Goal: Task Accomplishment & Management: Complete application form

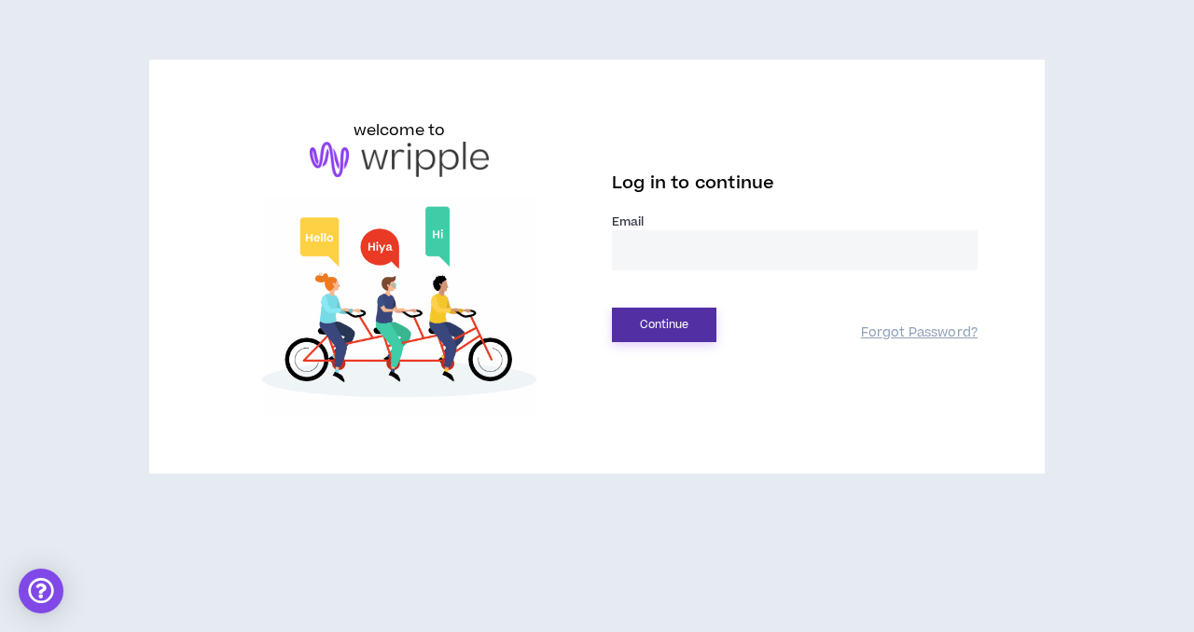
type input "**********"
click at [690, 320] on button "Continue" at bounding box center [664, 325] width 104 height 35
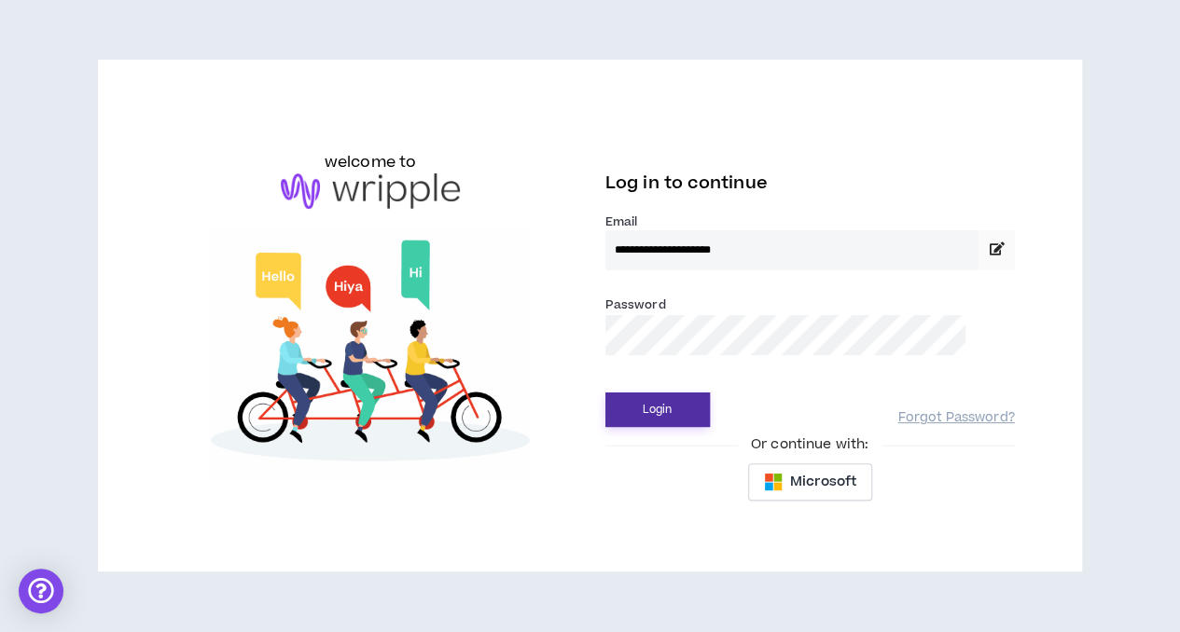
click at [683, 409] on button "Login" at bounding box center [657, 410] width 104 height 35
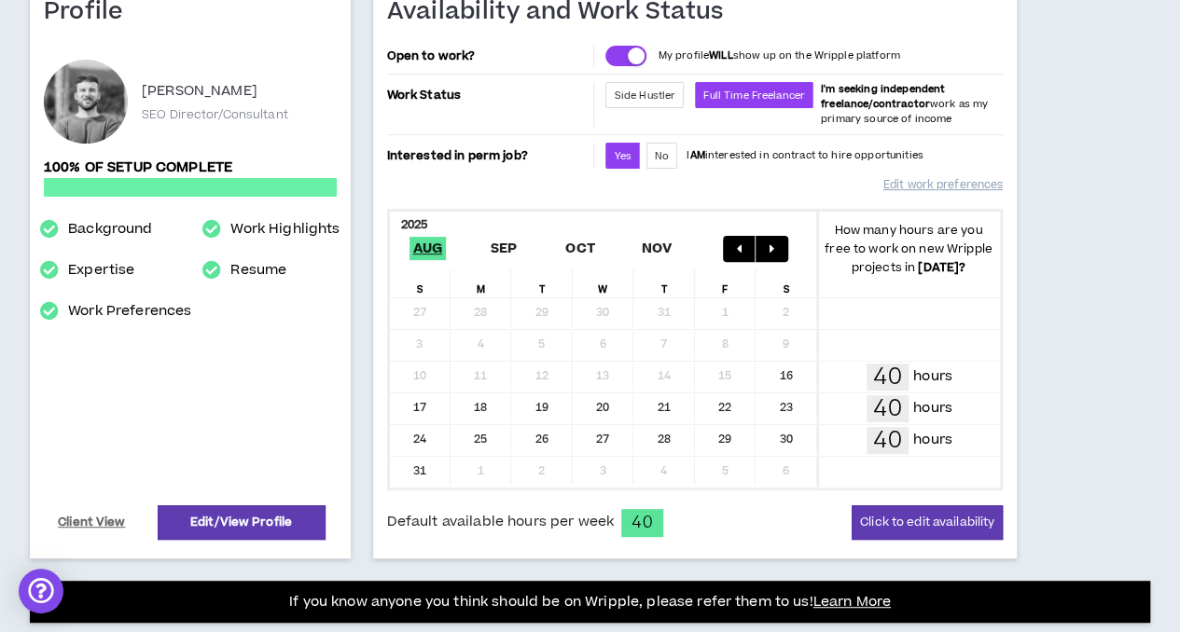
scroll to position [93, 0]
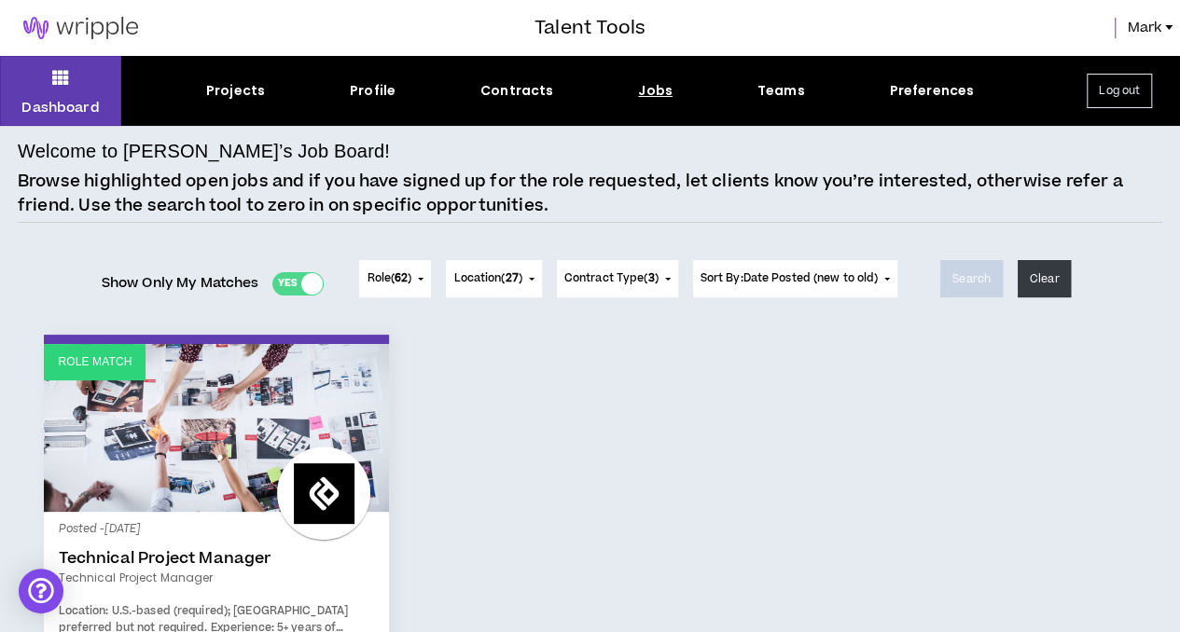
scroll to position [187, 0]
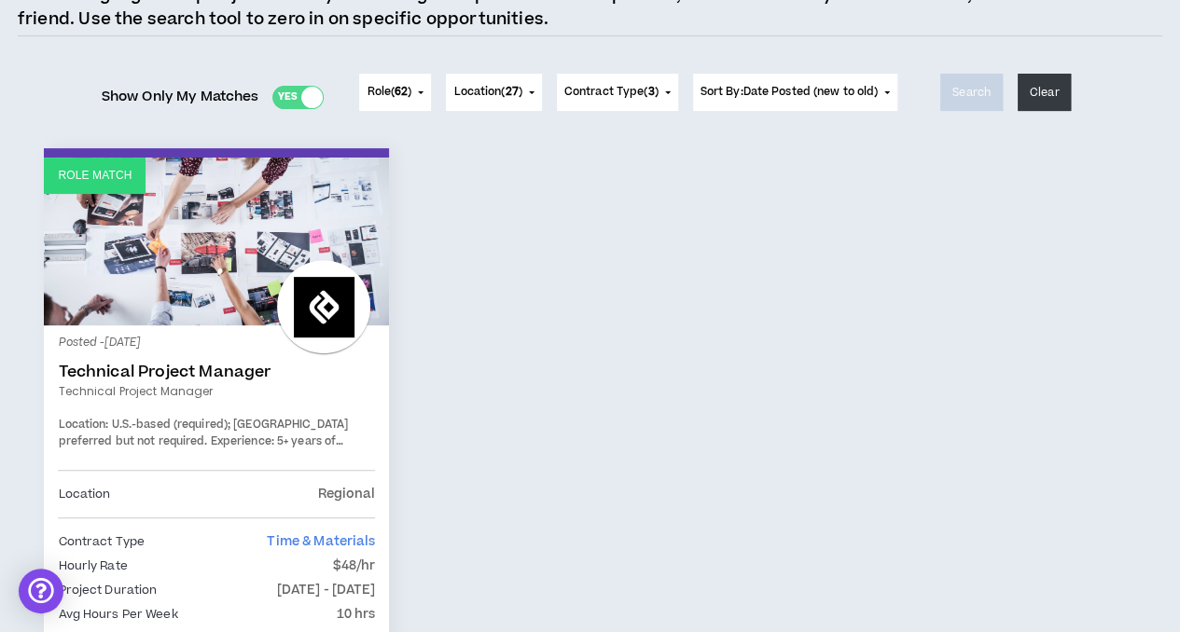
click at [172, 374] on link "Technical Project Manager" at bounding box center [216, 372] width 317 height 19
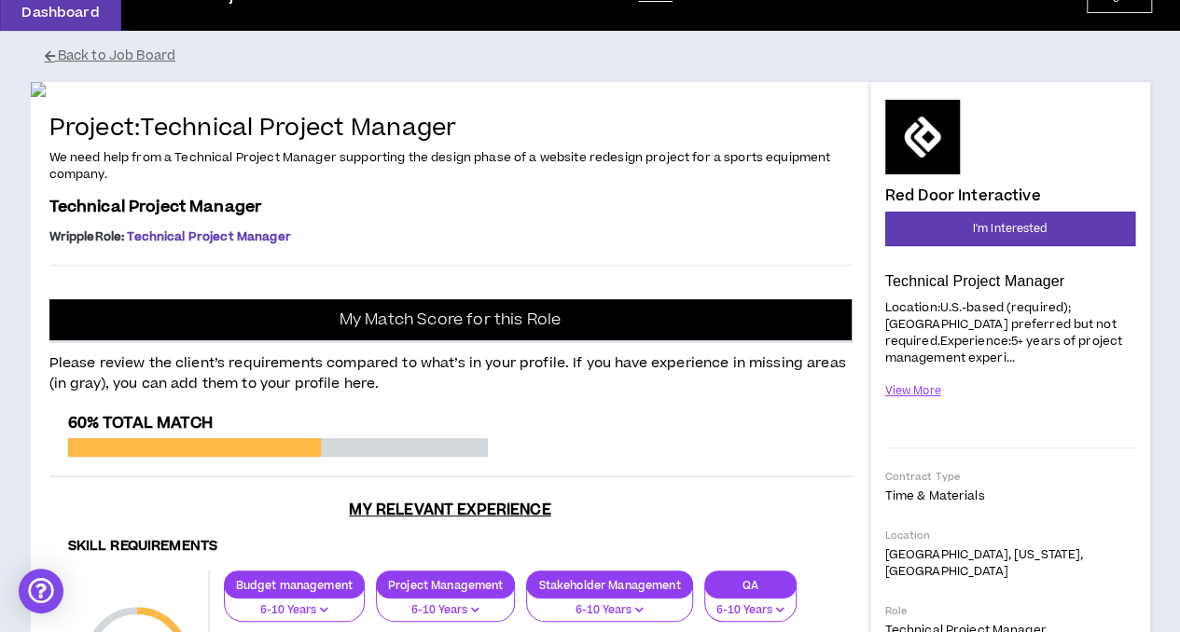
scroll to position [93, 0]
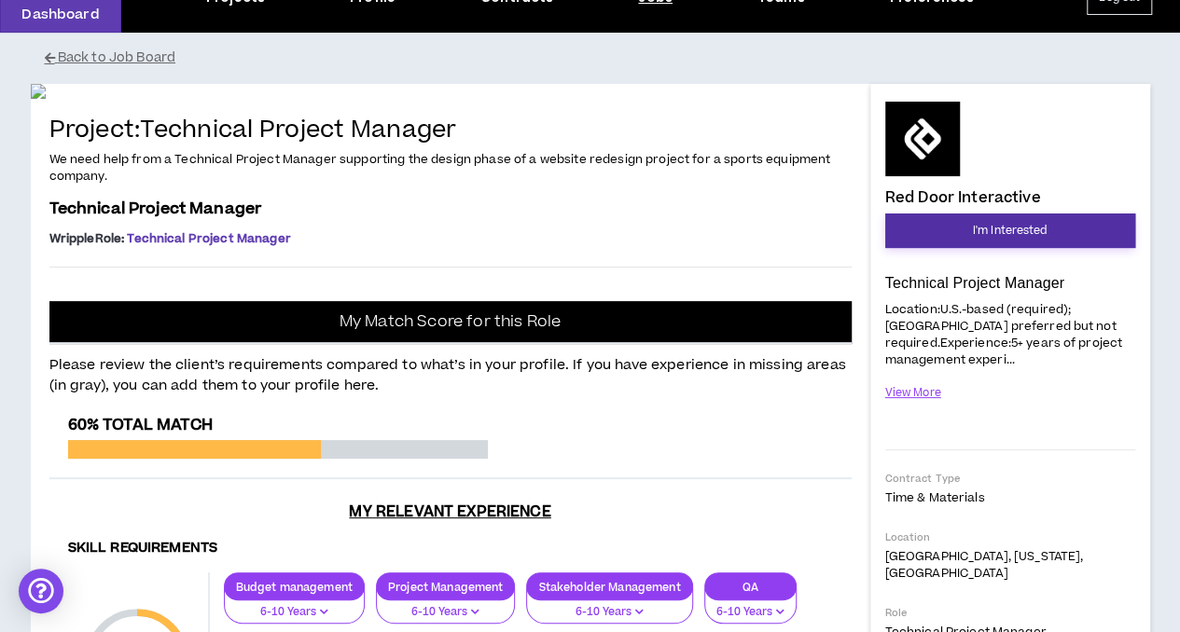
click at [938, 229] on button "I'm Interested" at bounding box center [1010, 231] width 250 height 35
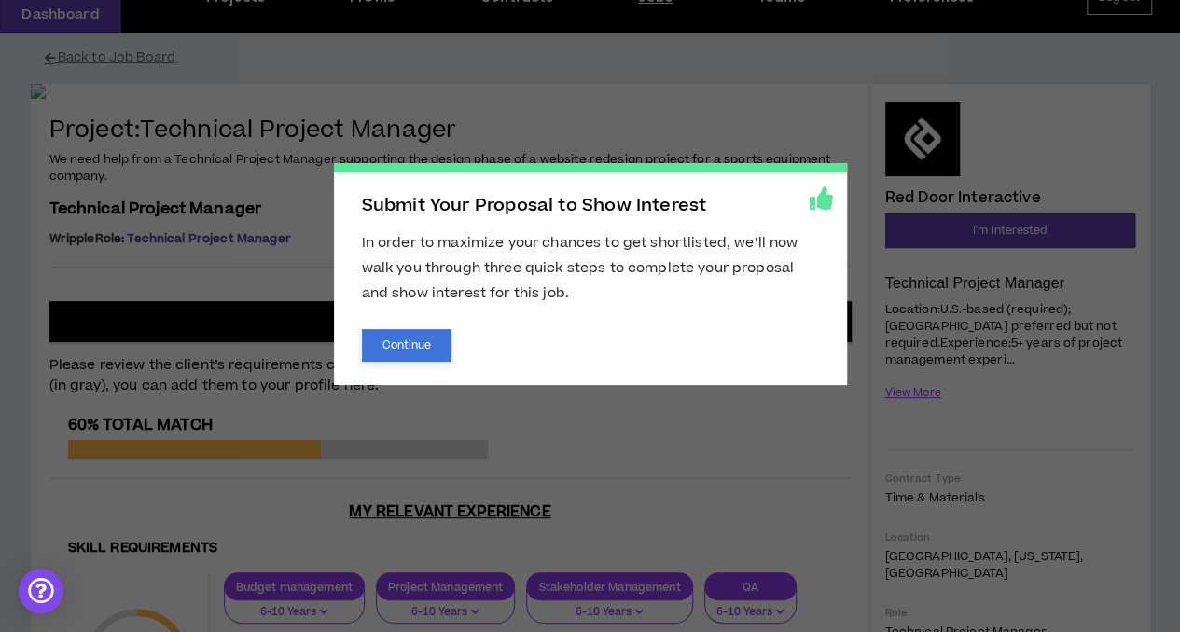
click at [404, 345] on button "Continue" at bounding box center [407, 345] width 90 height 33
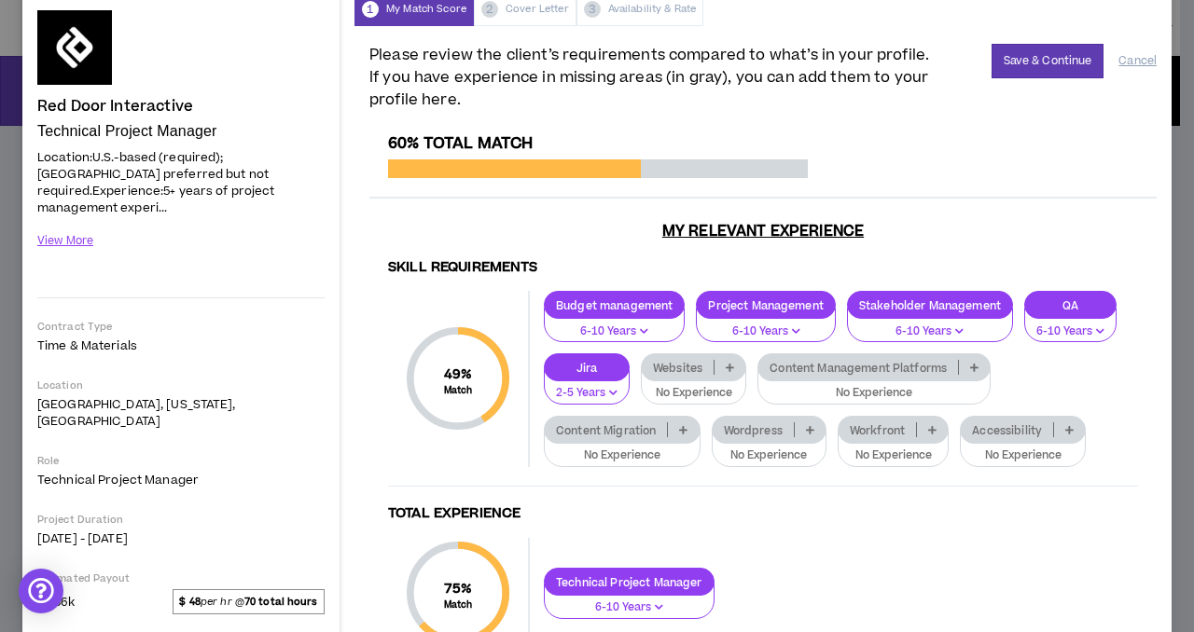
scroll to position [187, 0]
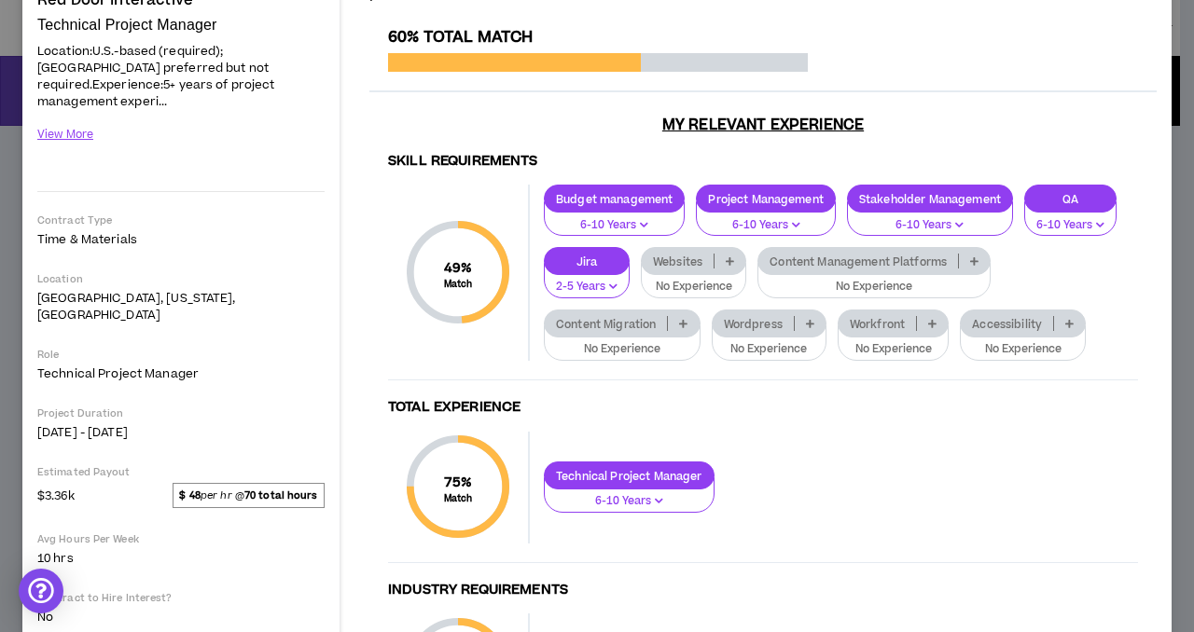
click at [734, 261] on icon at bounding box center [730, 261] width 8 height 9
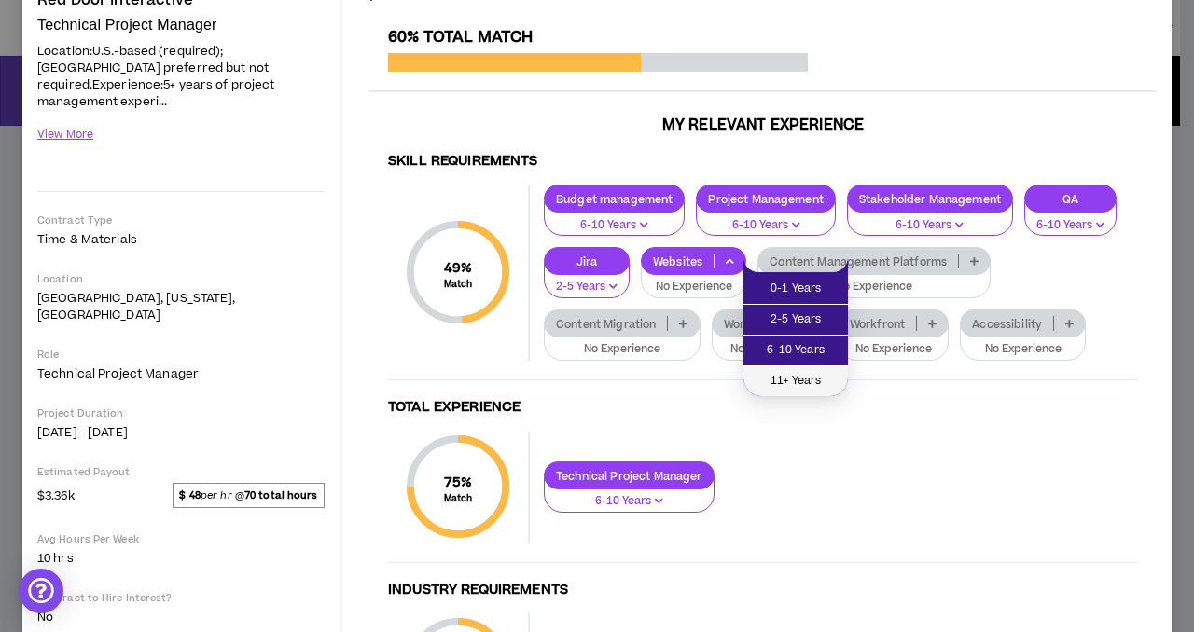
click at [806, 372] on span "11+ Years" at bounding box center [796, 381] width 82 height 21
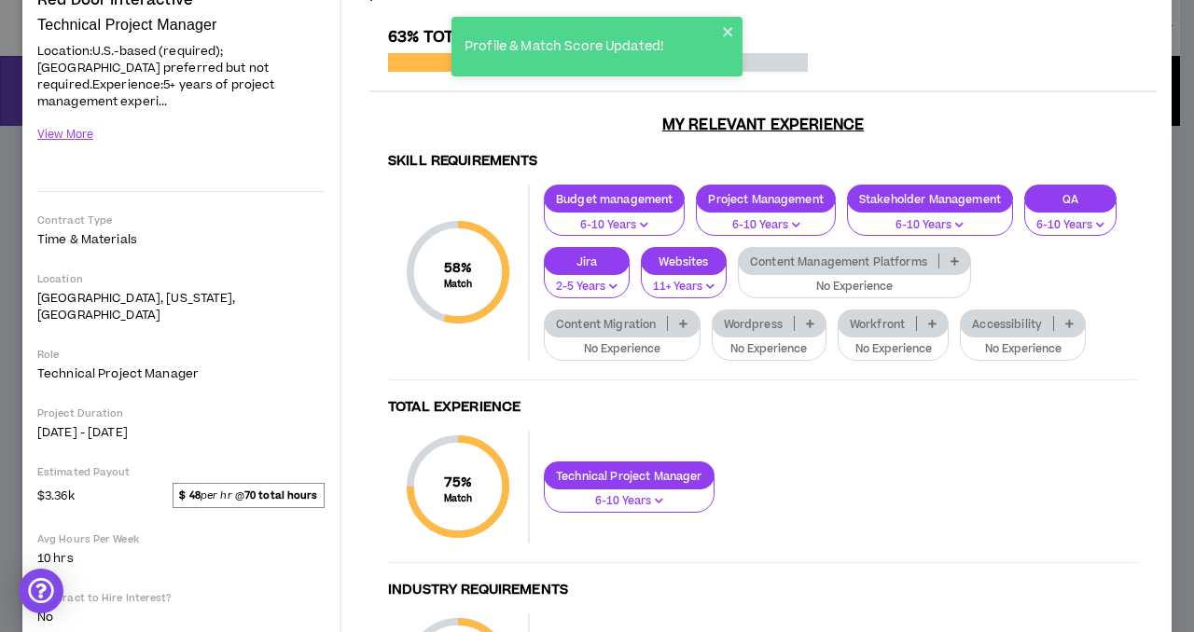
click at [970, 267] on p at bounding box center [954, 261] width 31 height 15
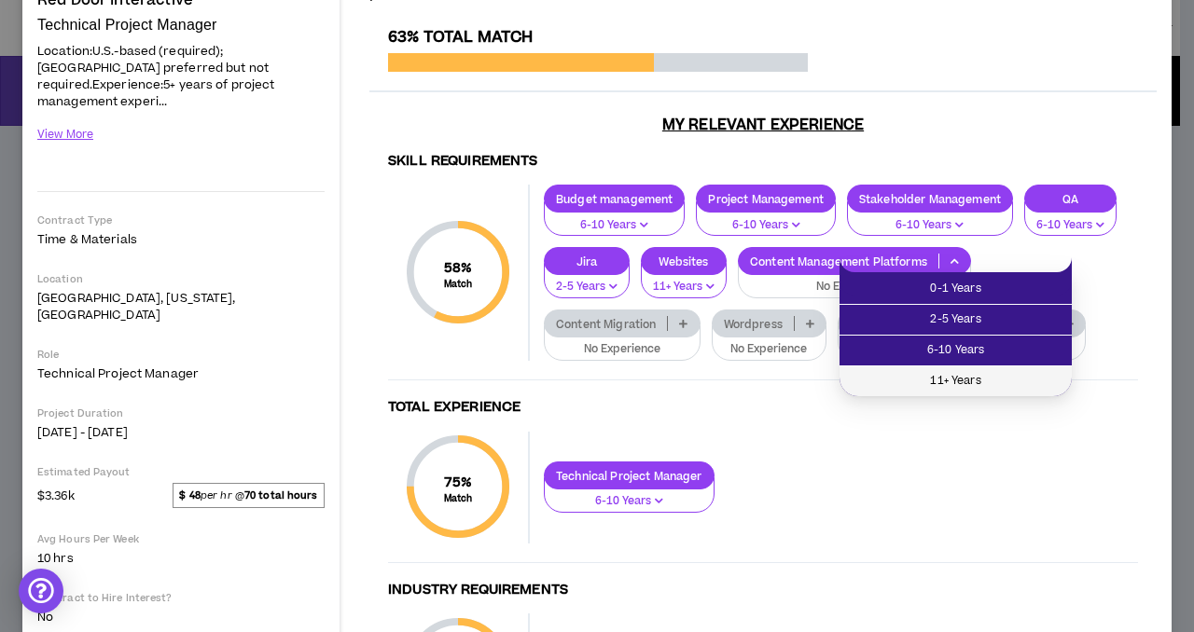
click at [1013, 376] on span "11+ Years" at bounding box center [956, 381] width 210 height 21
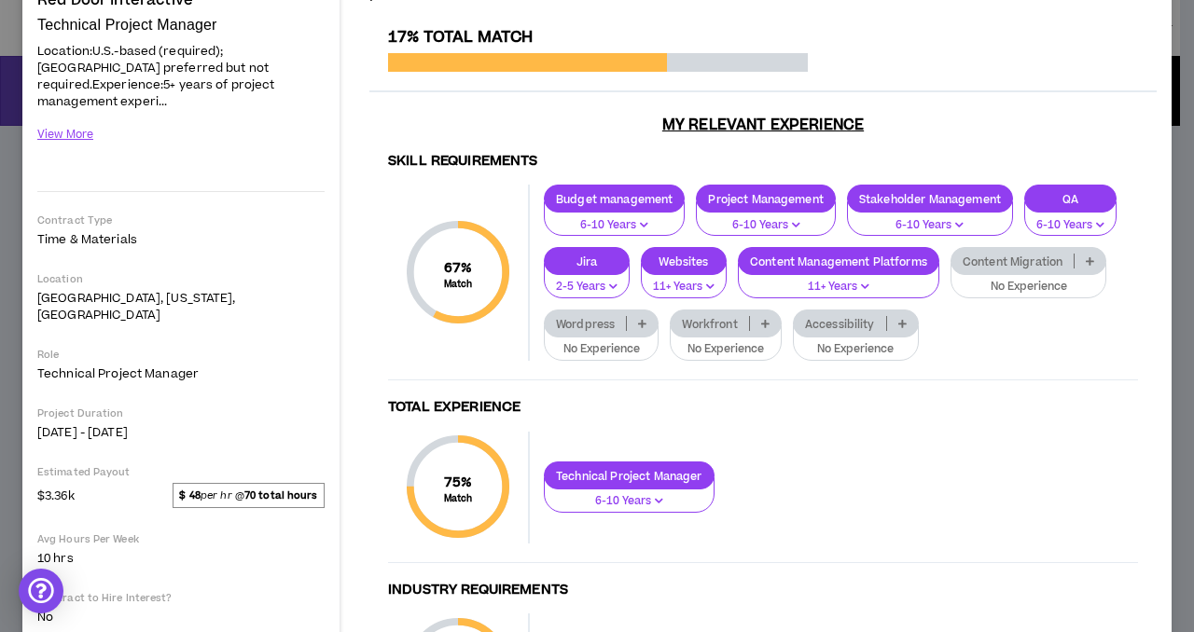
click at [1075, 269] on p at bounding box center [1090, 261] width 31 height 15
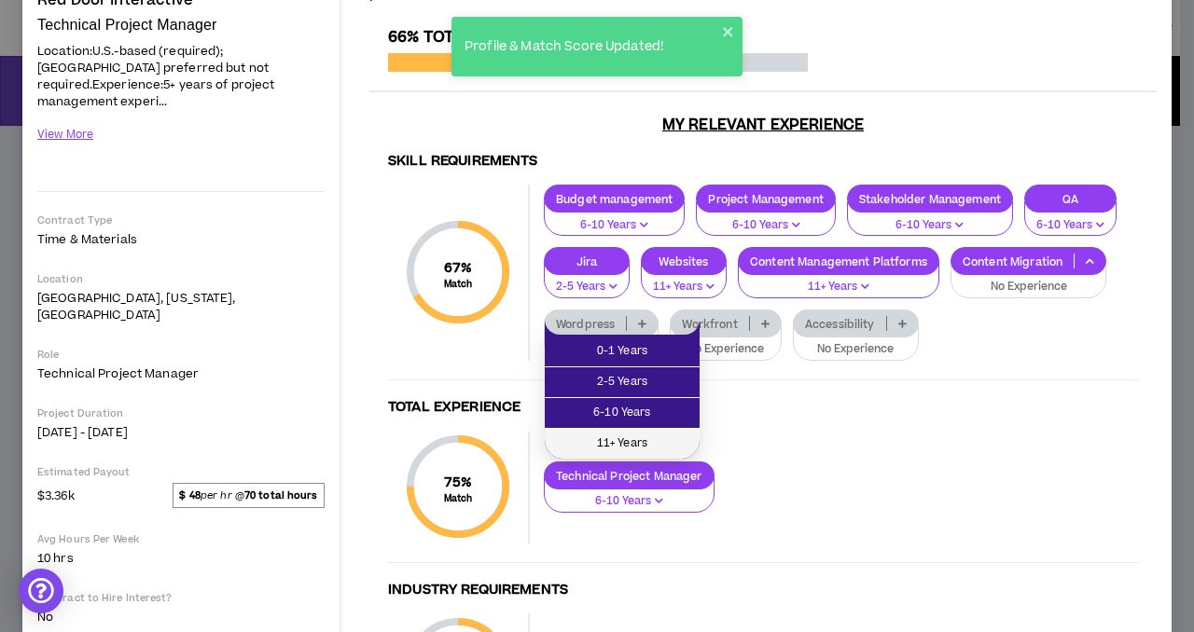
click at [648, 446] on span "11+ Years" at bounding box center [622, 444] width 132 height 21
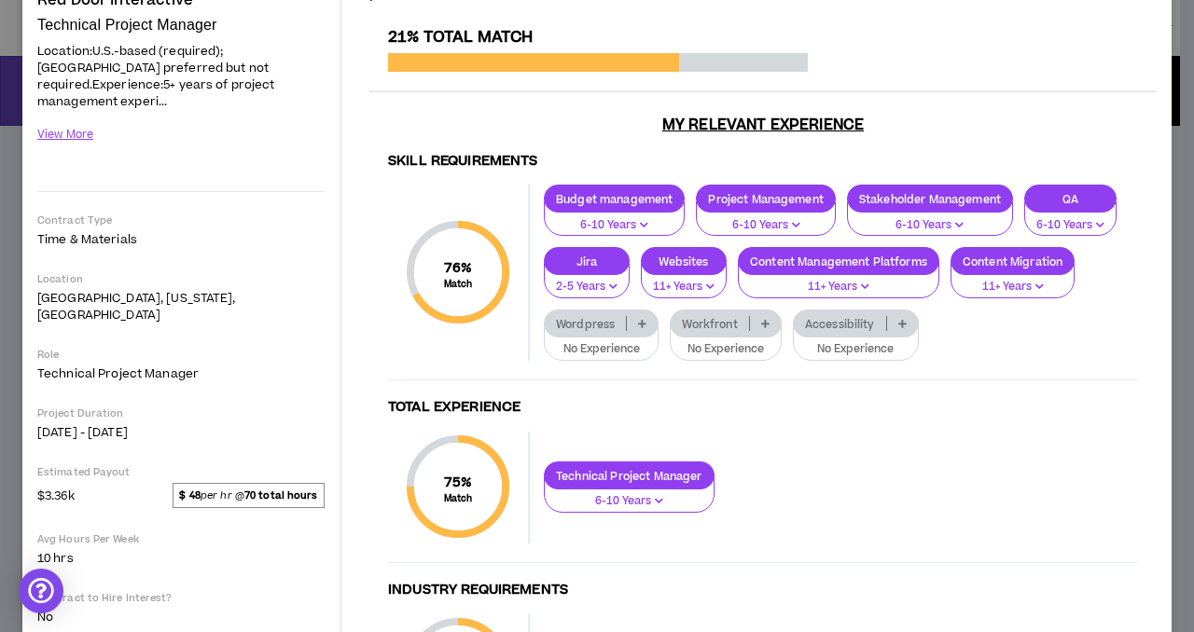
click at [646, 322] on icon at bounding box center [642, 323] width 8 height 9
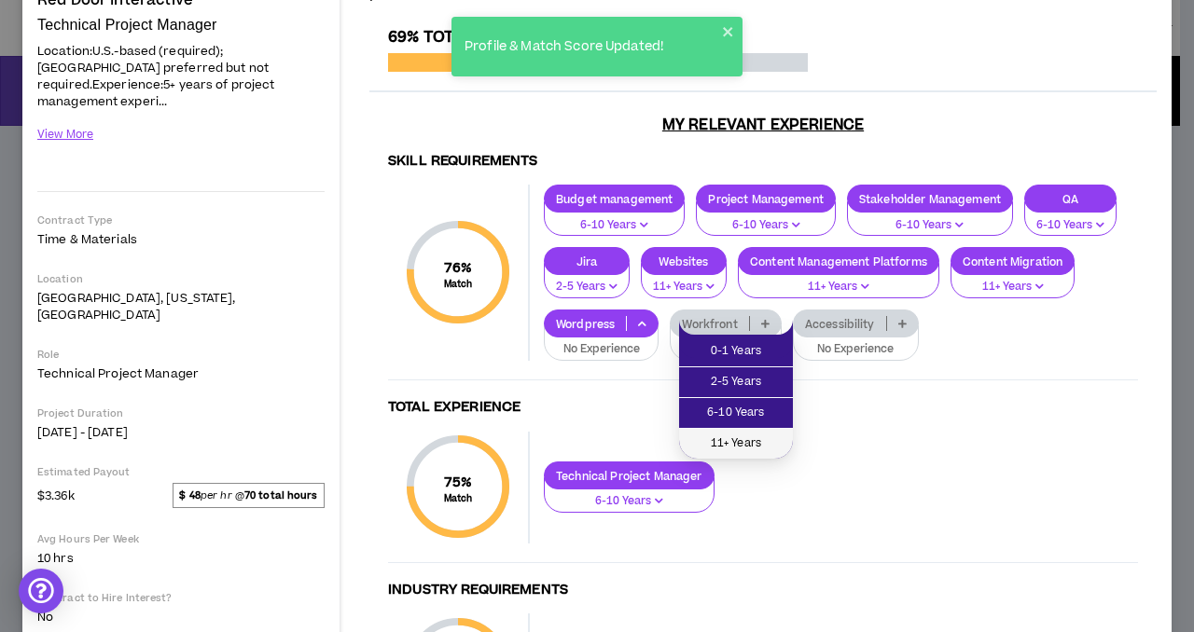
click at [759, 435] on span "11+ Years" at bounding box center [735, 444] width 91 height 21
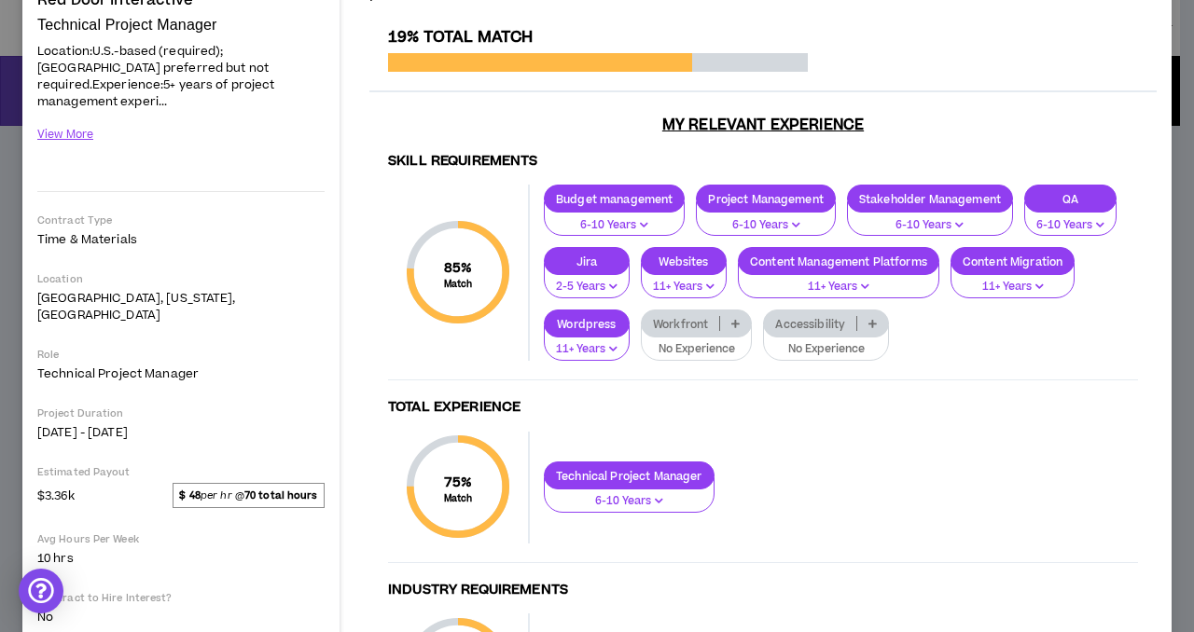
click at [740, 320] on icon at bounding box center [735, 323] width 8 height 9
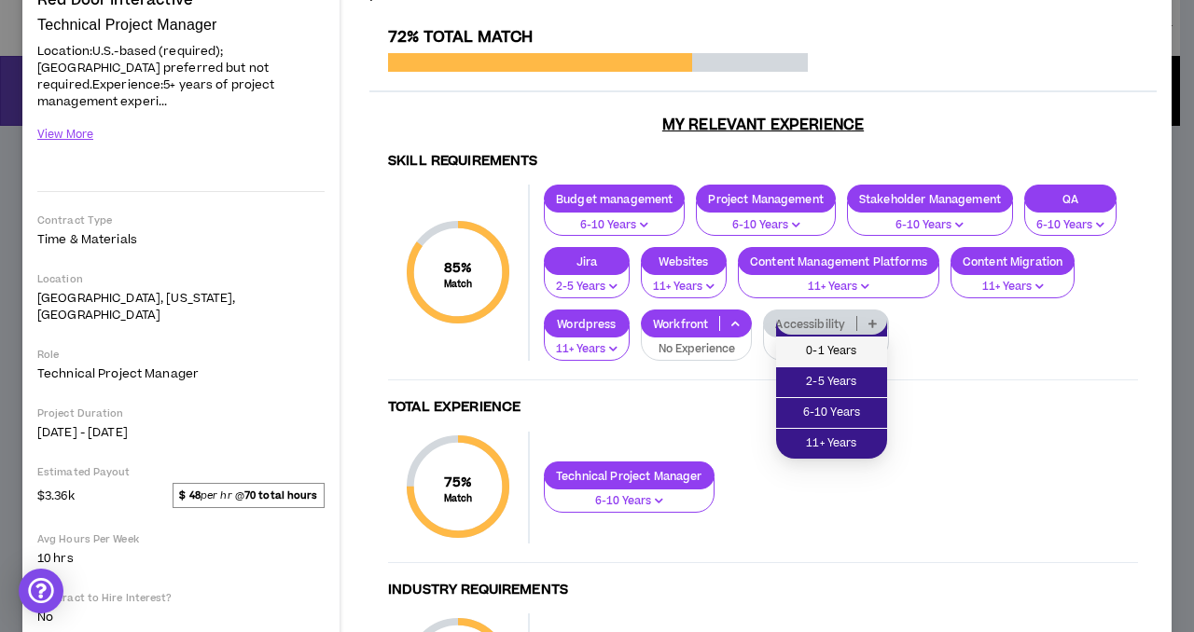
click at [849, 350] on span "0-1 Years" at bounding box center [831, 351] width 89 height 21
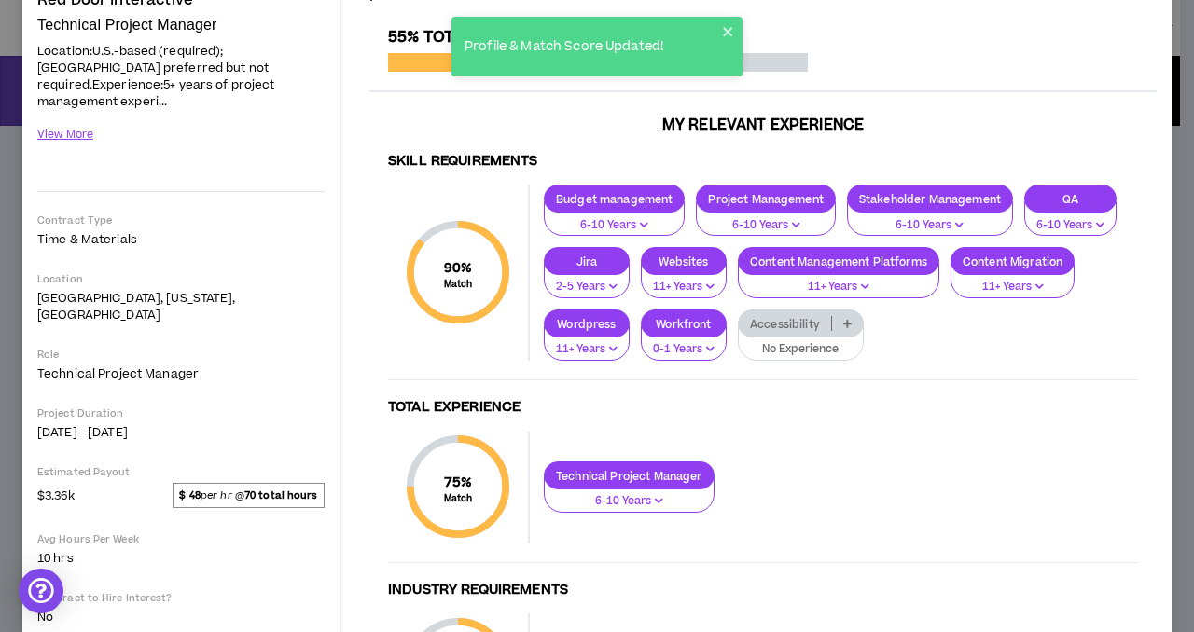
click at [852, 320] on icon at bounding box center [847, 323] width 8 height 9
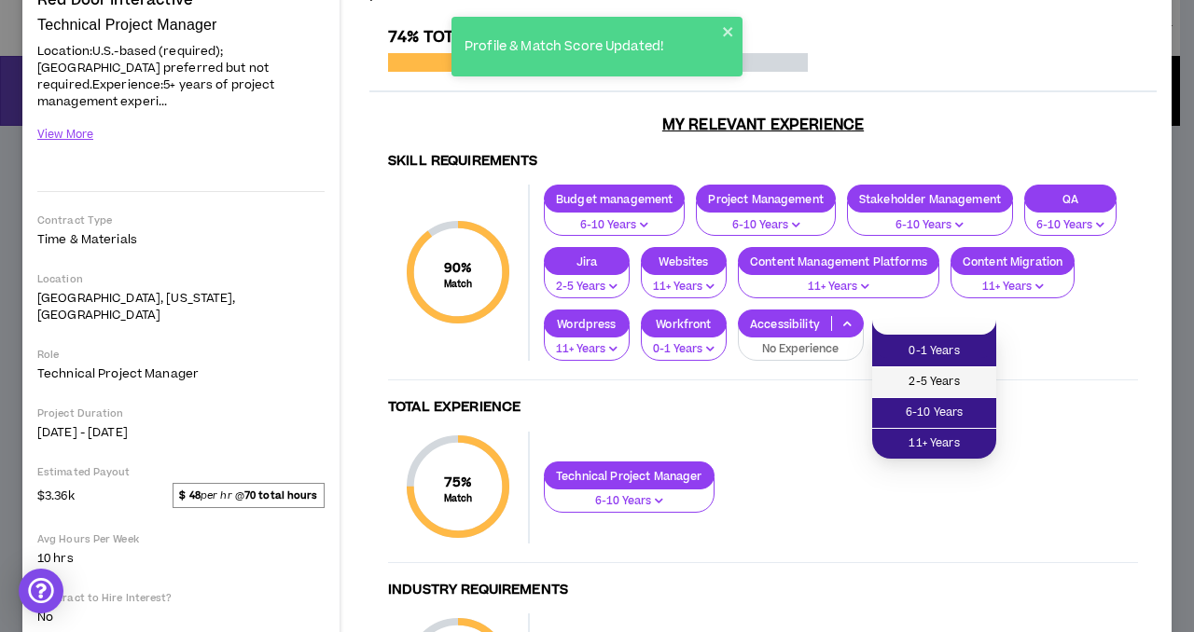
click at [937, 382] on span "2-5 Years" at bounding box center [934, 382] width 102 height 21
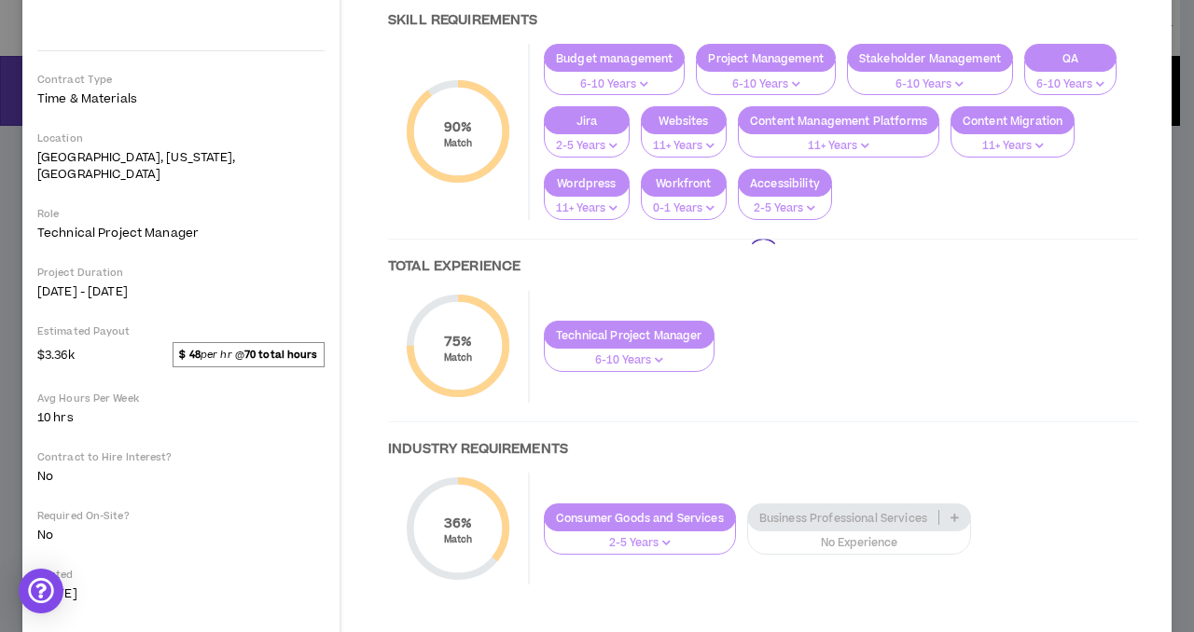
scroll to position [354, 0]
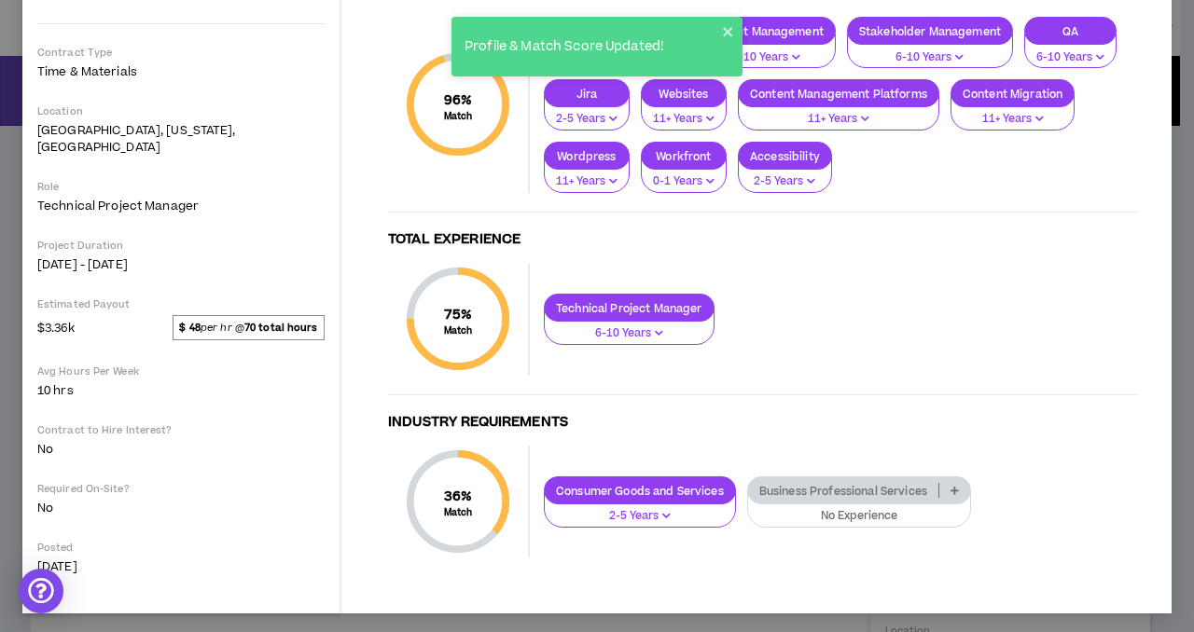
click at [954, 486] on icon at bounding box center [954, 490] width 8 height 9
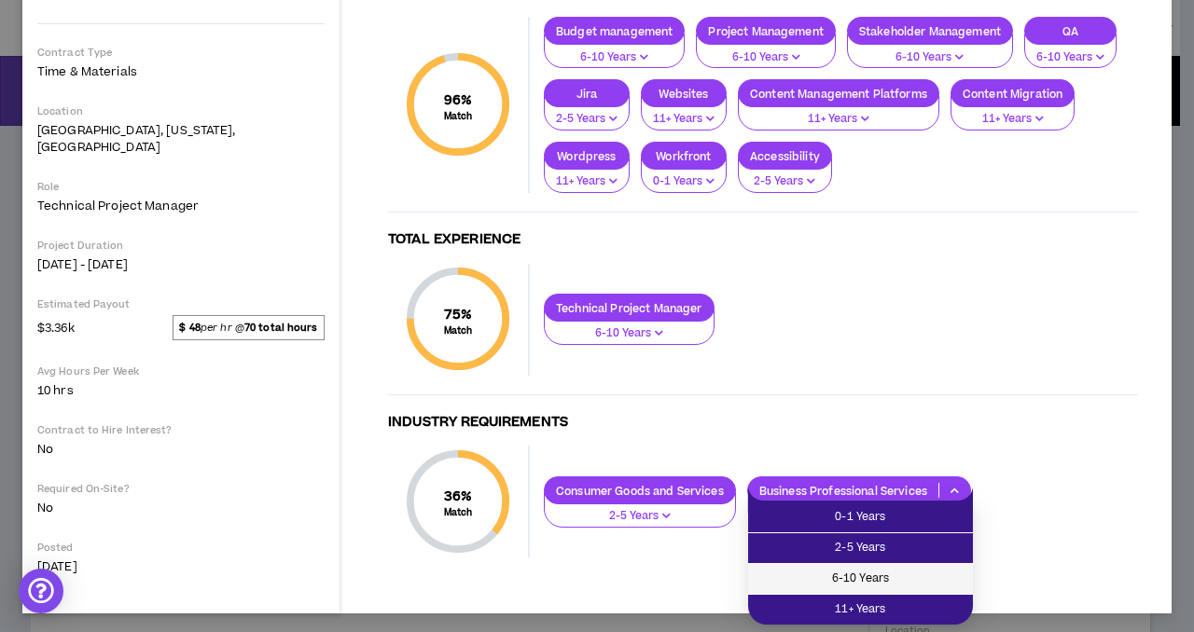
click at [889, 576] on span "6-10 Years" at bounding box center [860, 579] width 202 height 21
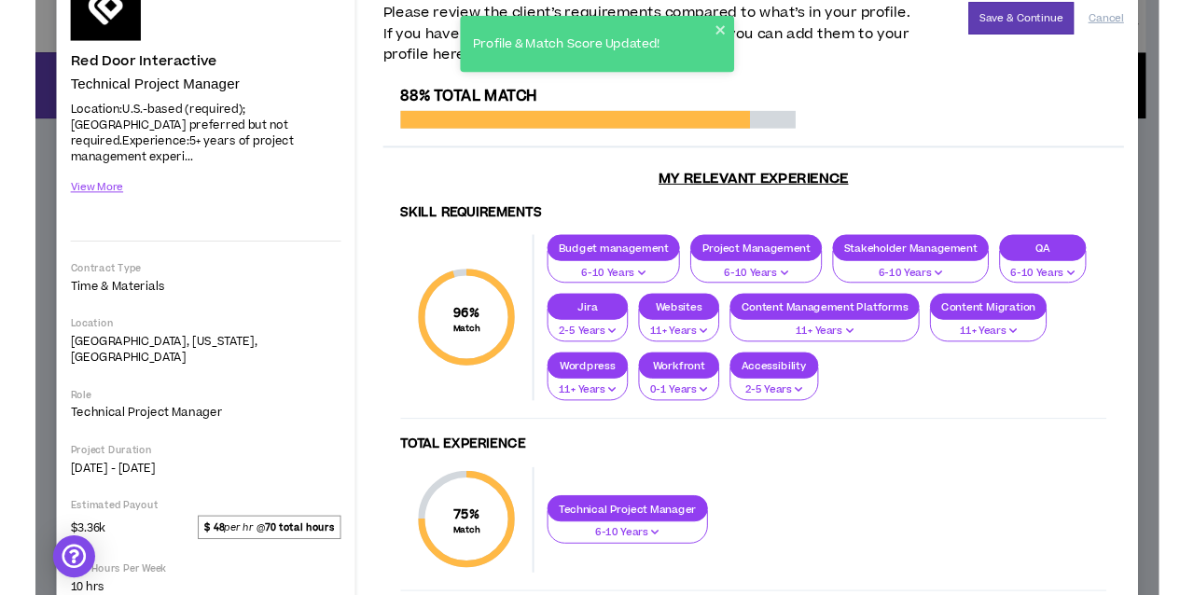
scroll to position [0, 0]
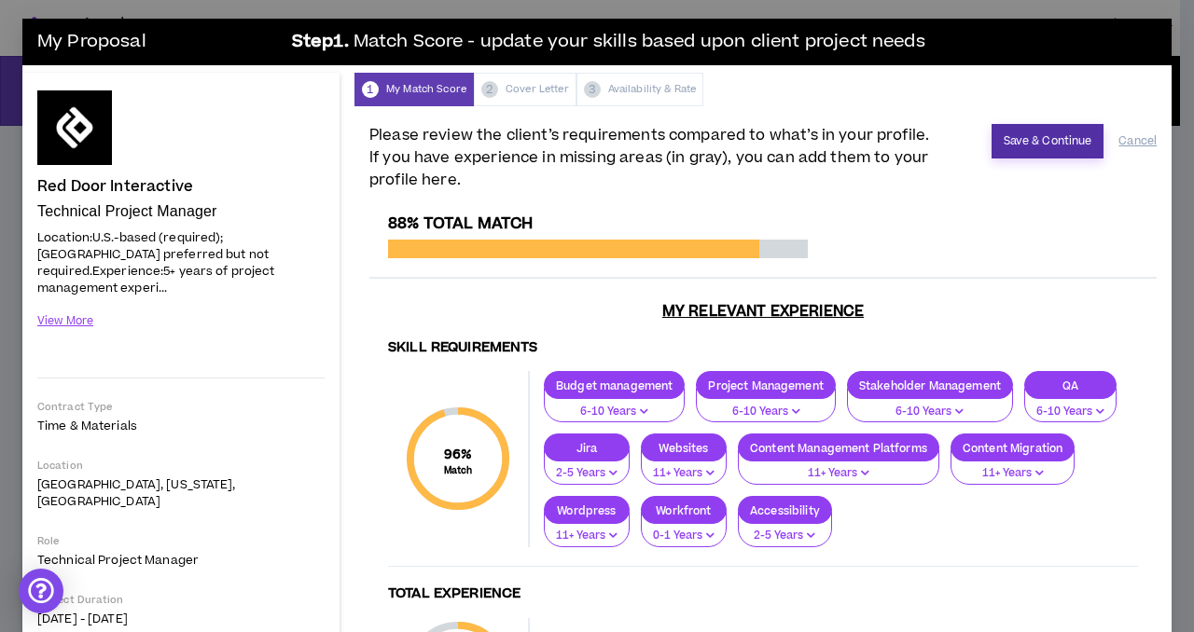
click at [1016, 143] on button "Save & Continue" at bounding box center [1048, 141] width 113 height 35
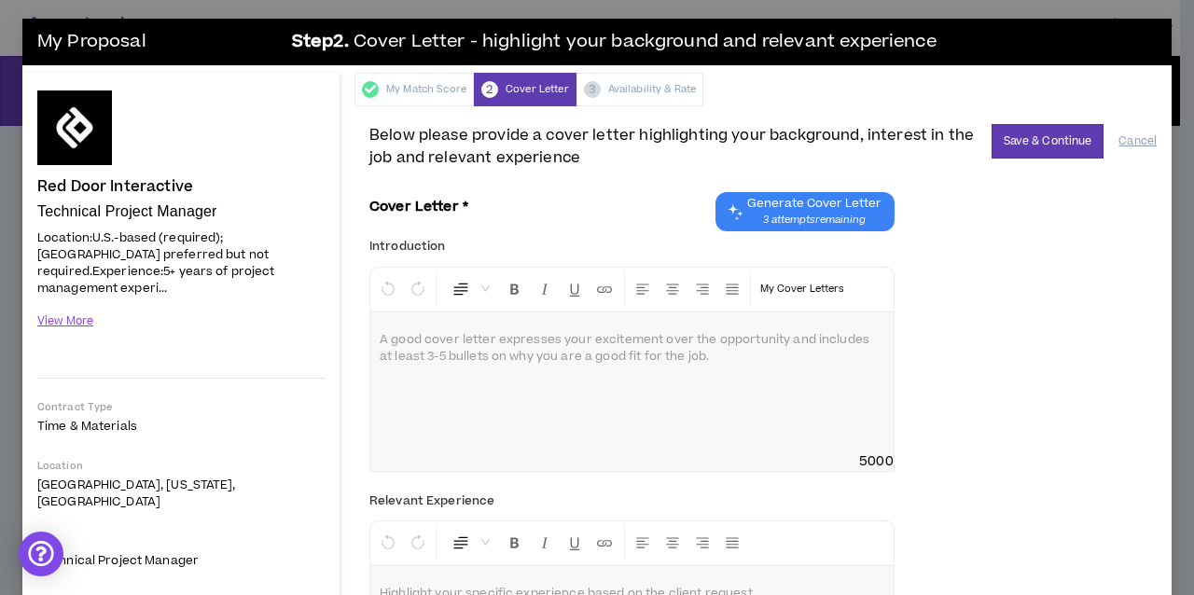
click at [968, 419] on div "Introduction * Normal My Cover Letters A good cover letter expresses your excit…" at bounding box center [762, 358] width 787 height 254
click at [1118, 131] on button "Cancel" at bounding box center [1137, 141] width 38 height 33
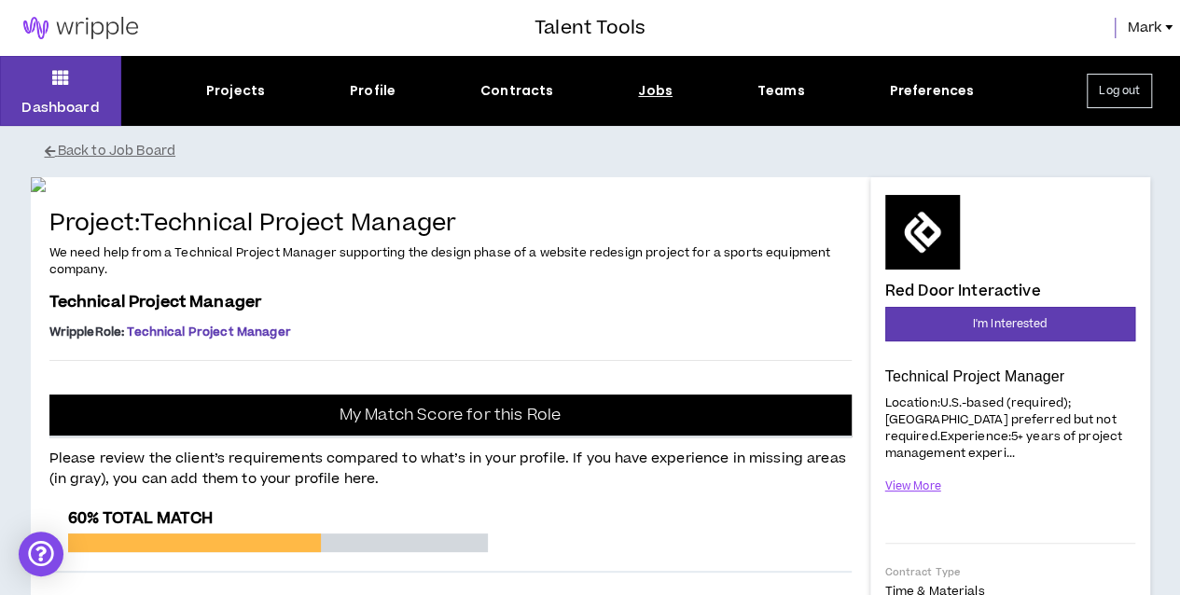
click at [1149, 31] on span "Mark" at bounding box center [1144, 28] width 35 height 21
click at [849, 143] on button "Back to Job Board" at bounding box center [604, 151] width 1119 height 33
click at [94, 34] on img at bounding box center [80, 28] width 161 height 22
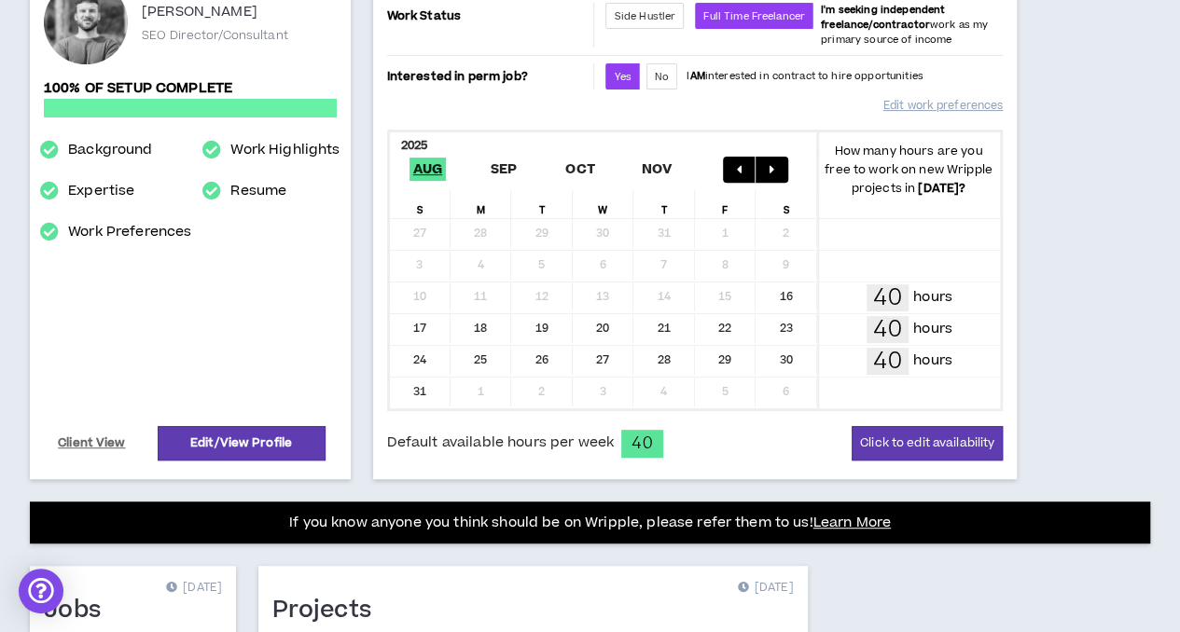
scroll to position [187, 0]
